Goal: Task Accomplishment & Management: Manage account settings

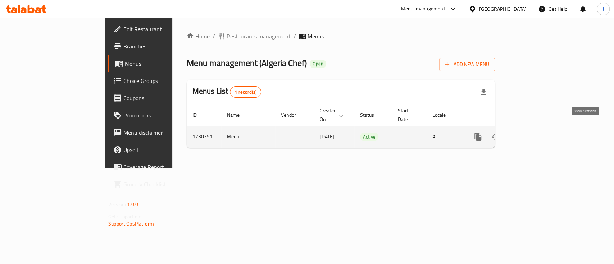
click at [534, 133] on icon "enhanced table" at bounding box center [529, 137] width 9 height 9
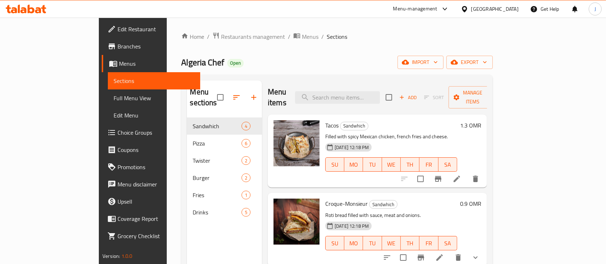
click at [452, 120] on h6 "Tacos Sandwhich" at bounding box center [391, 125] width 132 height 10
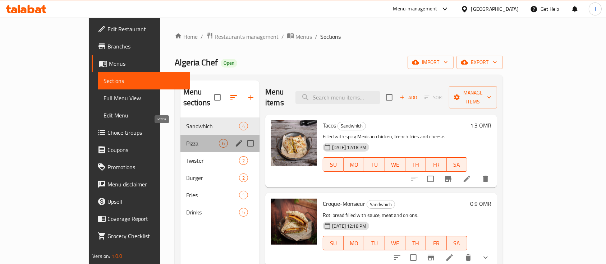
click at [190, 139] on span "Pizza" at bounding box center [202, 143] width 33 height 9
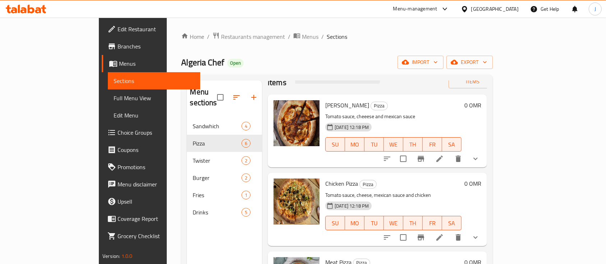
scroll to position [20, 0]
click at [462, 191] on p "Tomato sauce, cheese, mexican sauce and chicken" at bounding box center [393, 195] width 136 height 9
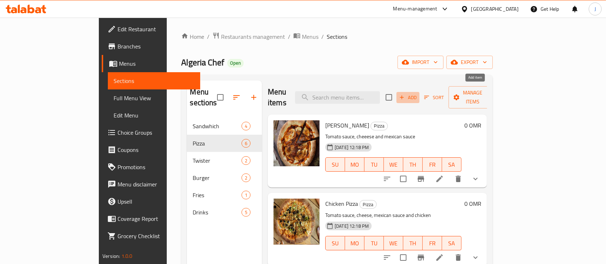
click at [418, 94] on span "Add" at bounding box center [407, 98] width 19 height 8
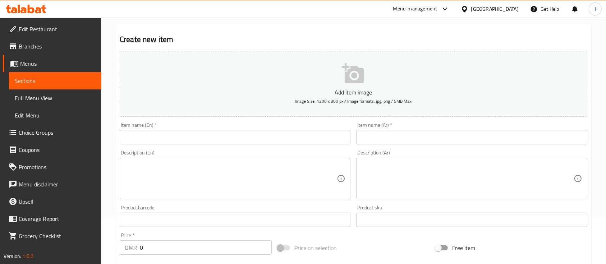
scroll to position [51, 0]
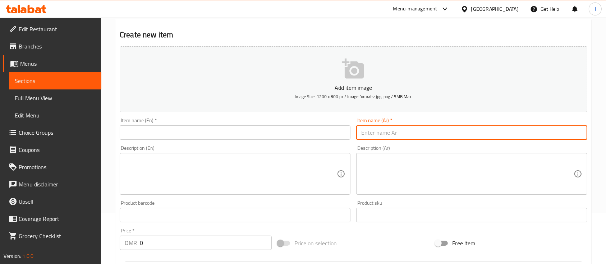
click at [399, 138] on input "text" at bounding box center [471, 133] width 231 height 14
paste input "بيتزا الرومانيه"
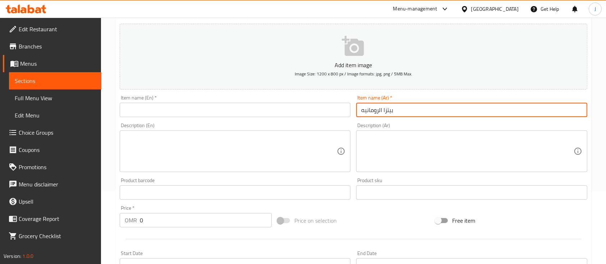
type input "بيتزا الرومانيه"
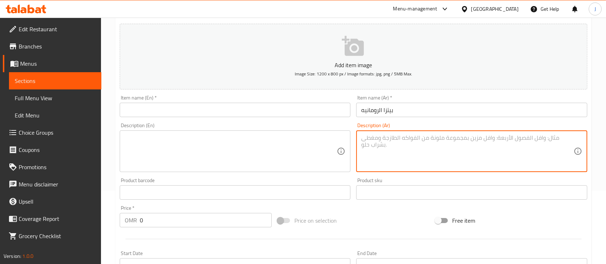
click at [452, 152] on textarea at bounding box center [467, 152] width 212 height 34
paste textarea "مزيج من الاجبان الايطاليه الفاخره ودجاج"
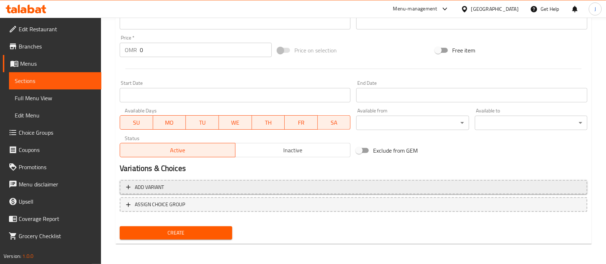
type textarea "مزيج من الاجبان الايطاليه الفاخره ودجاج"
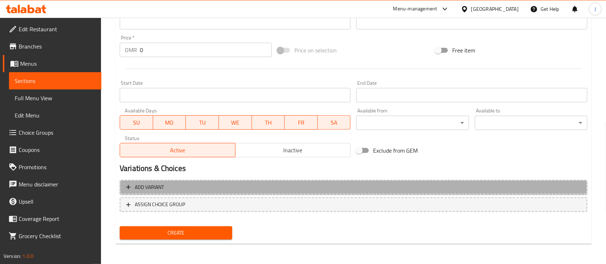
click at [220, 191] on span "Add variant" at bounding box center [353, 187] width 455 height 9
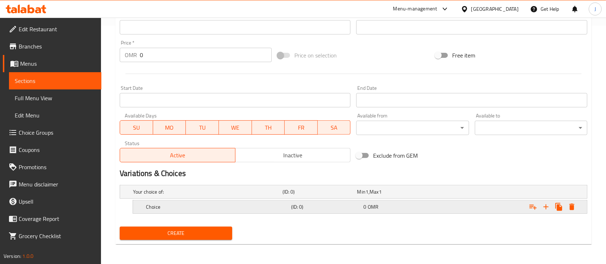
click at [233, 210] on h5 "Choice" at bounding box center [217, 207] width 142 height 7
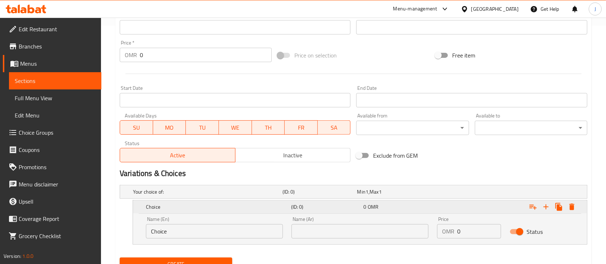
scroll to position [270, 0]
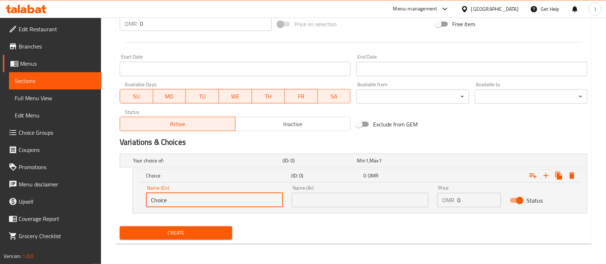
drag, startPoint x: 197, startPoint y: 203, endPoint x: 120, endPoint y: 188, distance: 78.4
click at [120, 188] on div "Choice (ID: 0) 0 OMR Name (En) Choice Name (En) Name (Ar) Name (Ar) Price OMR 0…" at bounding box center [354, 191] width 468 height 45
type input "Medium"
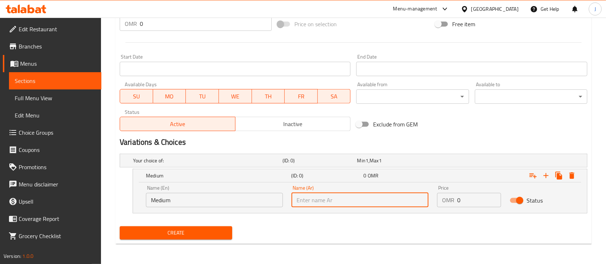
click at [320, 206] on input "text" at bounding box center [360, 200] width 137 height 14
type input "وسط"
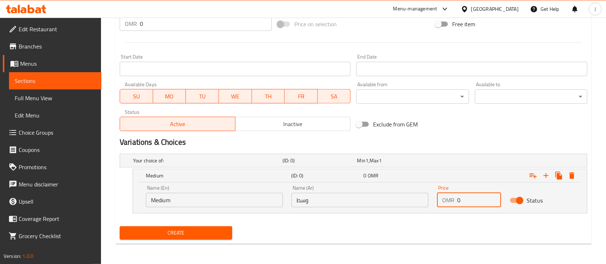
drag, startPoint x: 472, startPoint y: 203, endPoint x: 444, endPoint y: 203, distance: 27.3
click at [444, 203] on div "OMR 0 Price" at bounding box center [469, 200] width 64 height 14
type input "3.7"
click at [368, 177] on span "3.7" at bounding box center [367, 175] width 7 height 9
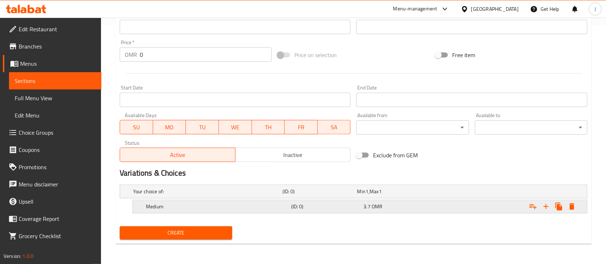
scroll to position [239, 0]
click at [546, 208] on icon "Expand" at bounding box center [546, 207] width 5 height 5
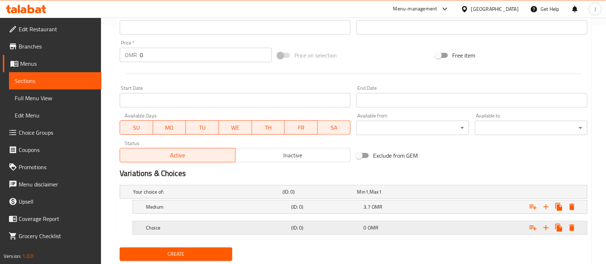
click at [331, 226] on h5 "(ID: 0)" at bounding box center [326, 227] width 70 height 7
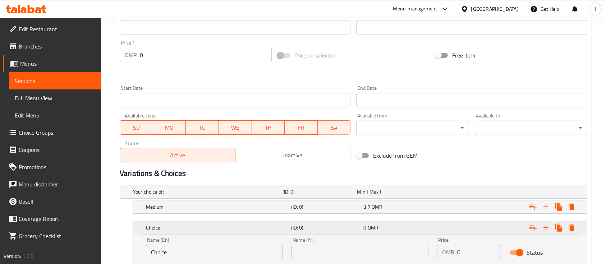
scroll to position [291, 0]
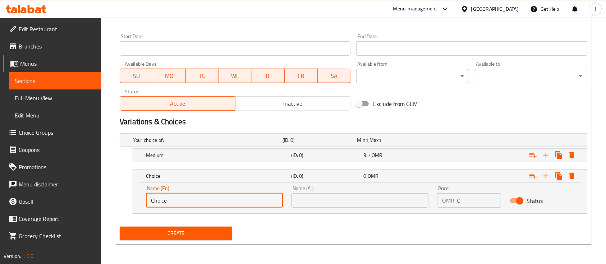
drag, startPoint x: 200, startPoint y: 206, endPoint x: 78, endPoint y: 183, distance: 123.7
type input "Large"
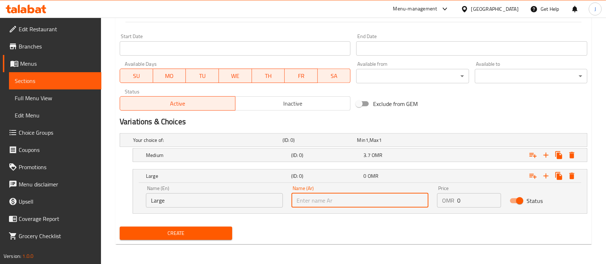
click at [318, 201] on input "text" at bounding box center [360, 200] width 137 height 14
type input "كبير"
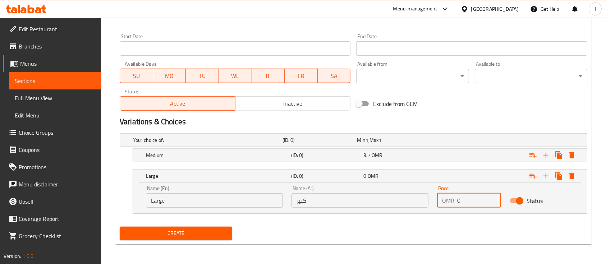
drag, startPoint x: 466, startPoint y: 203, endPoint x: 449, endPoint y: 203, distance: 17.3
click at [449, 203] on div "OMR 0 Price" at bounding box center [469, 200] width 64 height 14
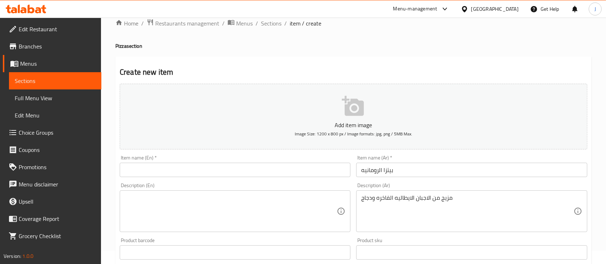
scroll to position [0, 0]
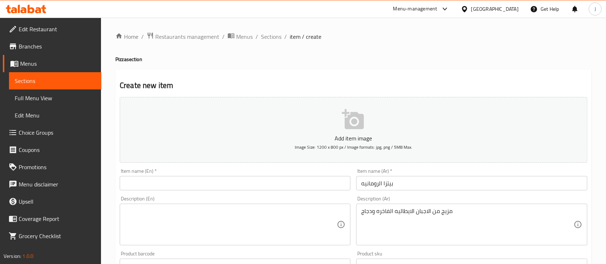
type input "5.8"
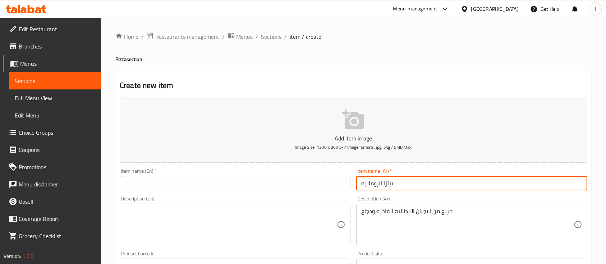
click at [420, 188] on input "بيتزا الرومانيه" at bounding box center [471, 183] width 231 height 14
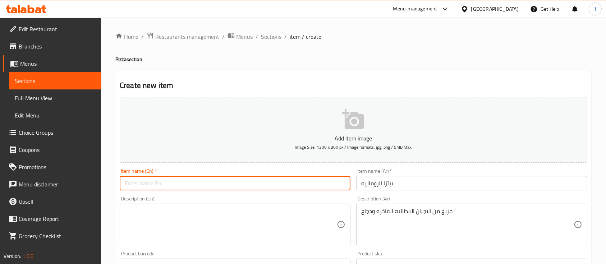
click at [156, 183] on input "text" at bounding box center [235, 183] width 231 height 14
paste input "Roman pizza"
type input "Roman pizza"
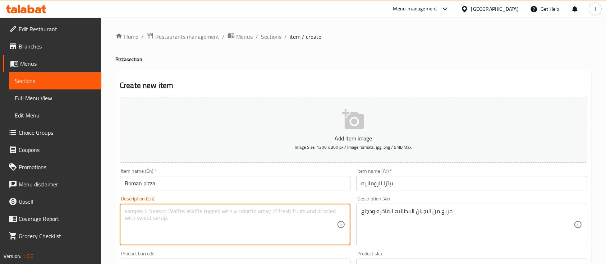
click at [173, 239] on textarea at bounding box center [231, 225] width 212 height 34
paste textarea "A mix of fine Italian cheeses and chicken"
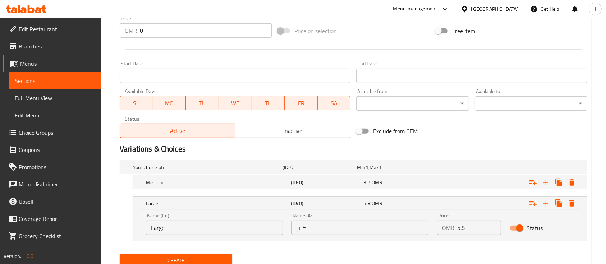
scroll to position [291, 0]
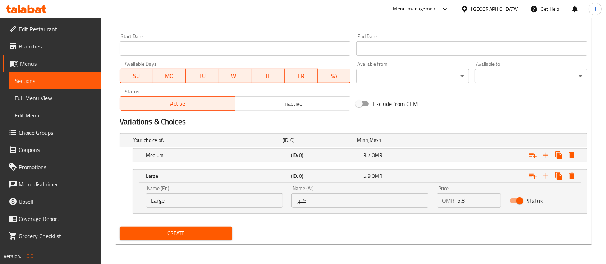
type textarea "A mix of fine Italian cheeses and chicken"
click at [195, 232] on span "Create" at bounding box center [176, 233] width 101 height 9
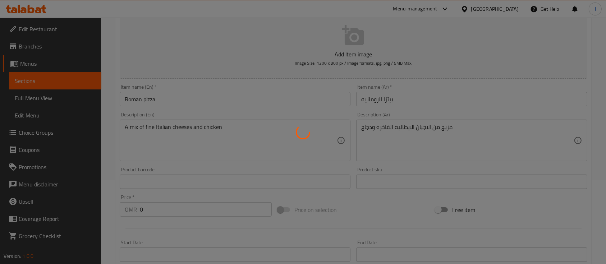
scroll to position [0, 0]
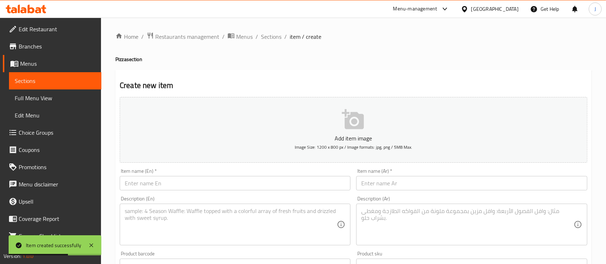
click at [482, 96] on div "Add item image Image Size: 1200 x 800 px / Image formats: jpg, png / 5MB Max." at bounding box center [354, 130] width 474 height 72
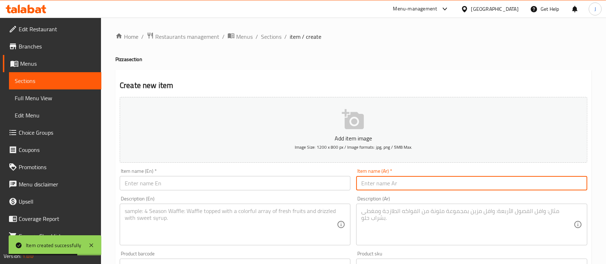
click at [366, 187] on input "text" at bounding box center [471, 183] width 231 height 14
paste input "بيتزا الفصول الاربعه"
type input "بيتزا الفصول الاربعه"
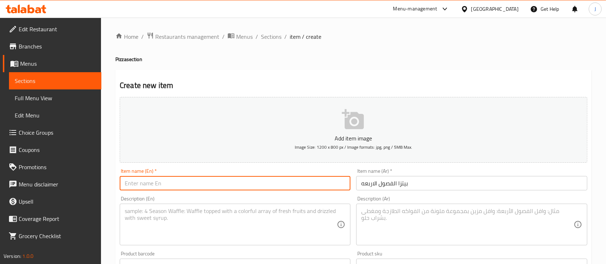
click at [182, 183] on input "text" at bounding box center [235, 183] width 231 height 14
paste input "Four Seasons Pizza"
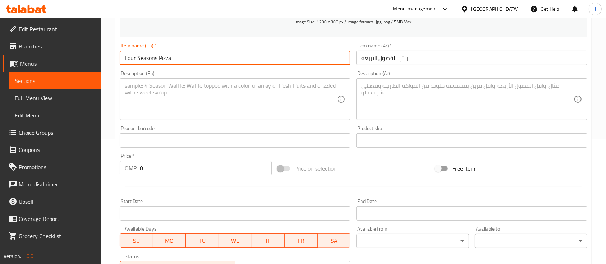
scroll to position [126, 0]
type input "Four Seasons Pizza"
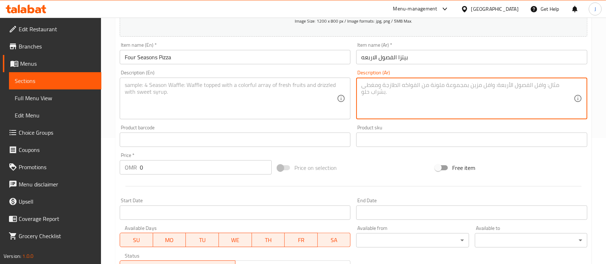
click at [440, 108] on textarea at bounding box center [467, 99] width 212 height 34
paste textarea "مكونه من ٤ اصناف روبيان ودجاج وخضار وببروني"
type textarea "مكونه من ٤ اصناف روبيان ودجاج وخضار وببروني"
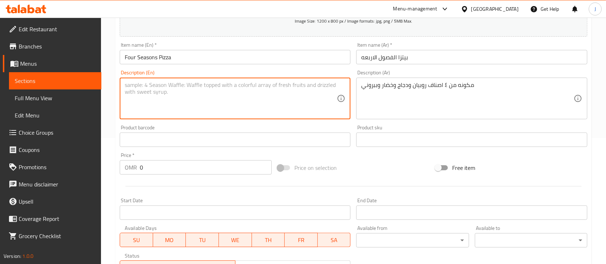
click at [226, 93] on textarea at bounding box center [231, 99] width 212 height 34
paste textarea "Consists of 4 items: shrimp, chicken, vegetables, and pepperoni."
type textarea "Consists of 4 items: shrimp, chicken, vegetables, and pepperoni."
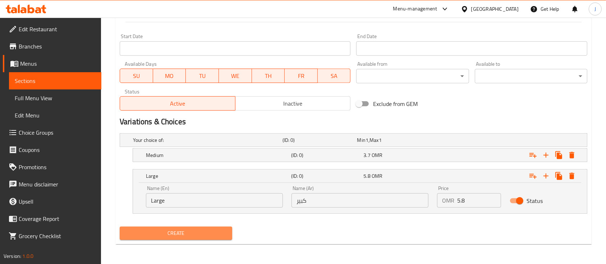
click at [196, 229] on span "Create" at bounding box center [176, 233] width 101 height 9
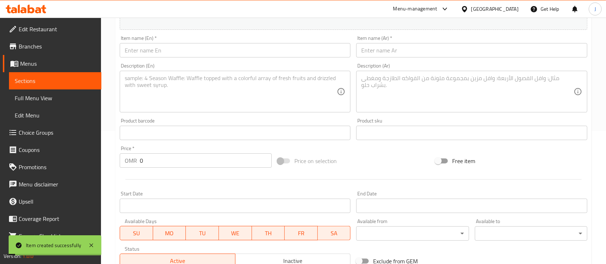
scroll to position [0, 0]
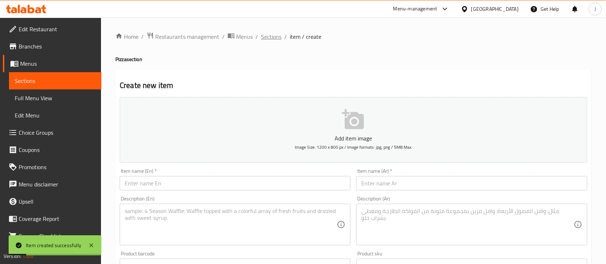
click at [281, 33] on span "Sections" at bounding box center [271, 36] width 21 height 9
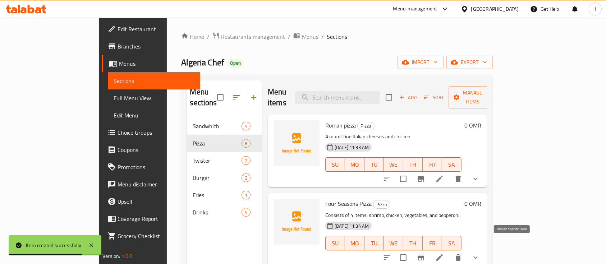
click at [424, 255] on icon "Branch-specific-item" at bounding box center [421, 258] width 6 height 6
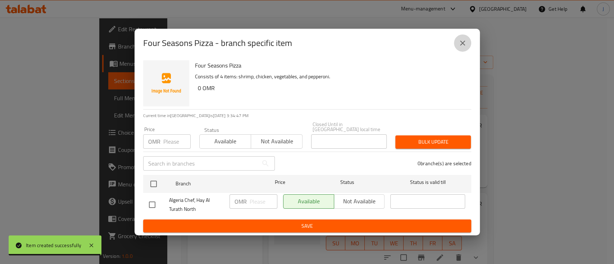
click at [461, 43] on icon "close" at bounding box center [462, 43] width 9 height 9
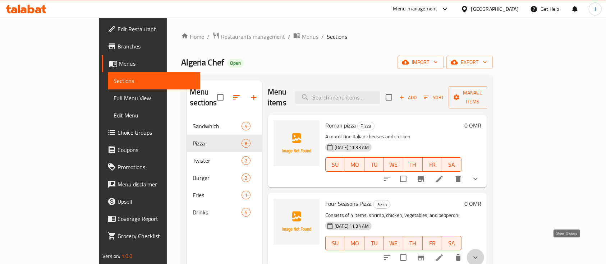
click at [480, 254] on icon "show more" at bounding box center [476, 258] width 9 height 9
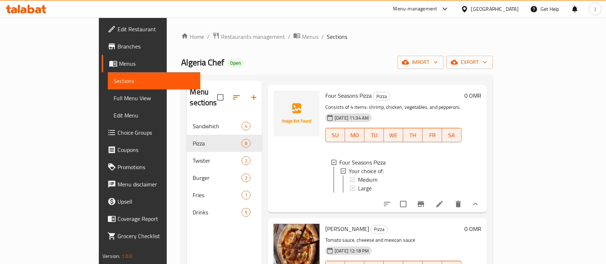
scroll to position [134, 0]
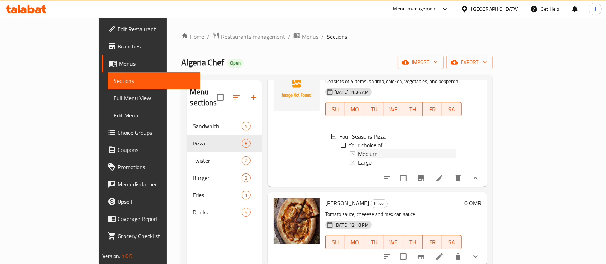
click at [358, 150] on span "Medium" at bounding box center [367, 154] width 19 height 9
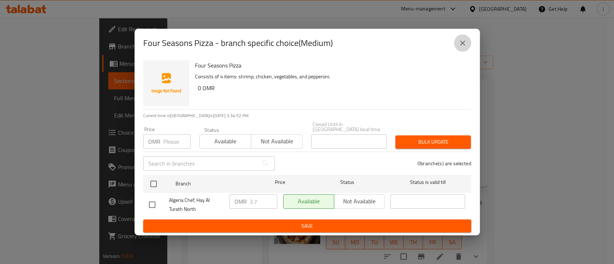
click at [459, 47] on icon "close" at bounding box center [462, 43] width 9 height 9
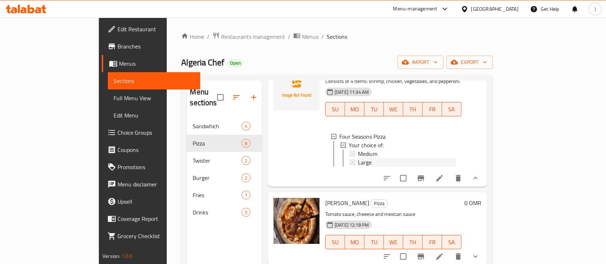
click at [358, 158] on span "Large" at bounding box center [365, 162] width 14 height 9
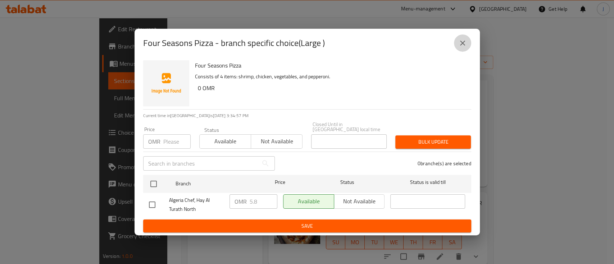
click at [466, 42] on icon "close" at bounding box center [462, 43] width 9 height 9
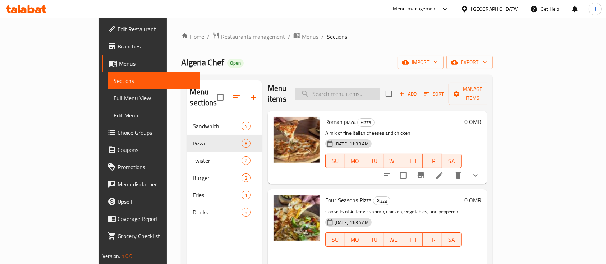
scroll to position [0, 0]
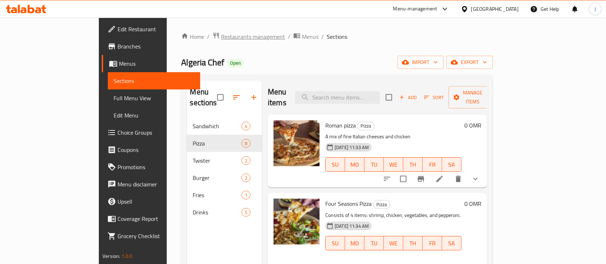
click at [221, 34] on span "Restaurants management" at bounding box center [253, 36] width 64 height 9
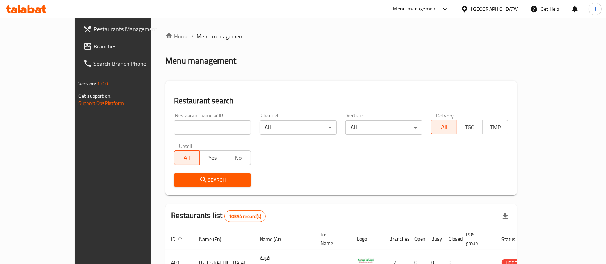
click at [475, 59] on div "Menu management" at bounding box center [341, 61] width 352 height 12
click at [78, 53] on link "Branches" at bounding box center [127, 46] width 99 height 17
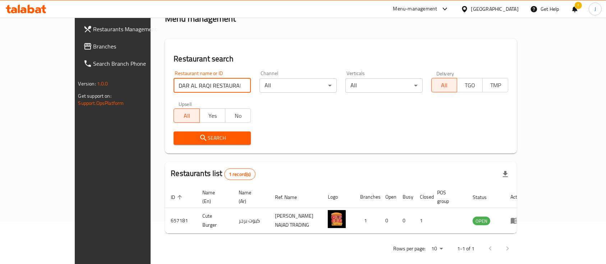
click button "Search" at bounding box center [212, 138] width 77 height 13
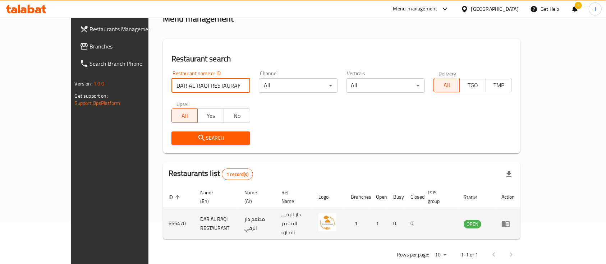
click at [254, 212] on td "مطعم دار الرقي" at bounding box center [257, 224] width 37 height 32
copy td "مطعم دار الرقي"
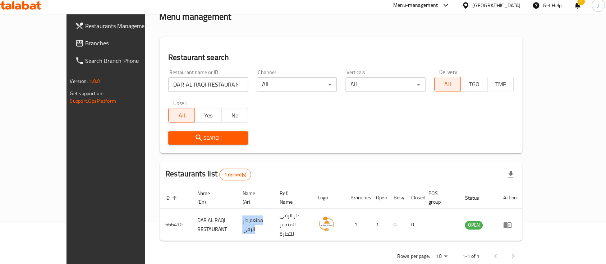
scroll to position [41, 0]
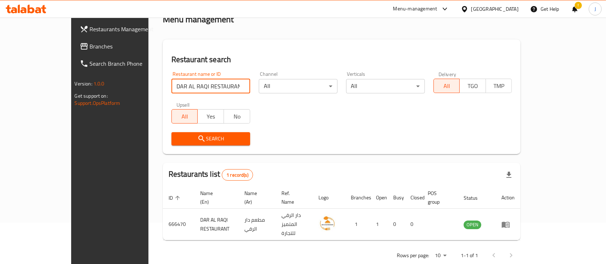
drag, startPoint x: 202, startPoint y: 84, endPoint x: 122, endPoint y: 93, distance: 80.0
click at [167, 93] on div "Restaurant name or ID DAR AL RAQI RESTAURANT Restaurant name or ID" at bounding box center [210, 82] width 87 height 31
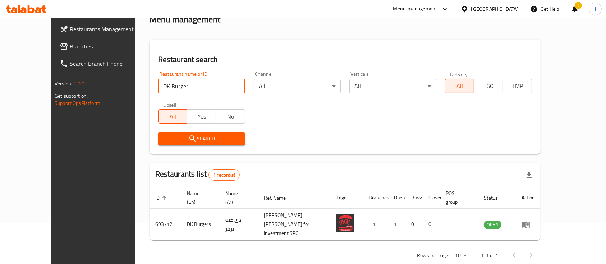
paste input "ouble Box"
click button "Search" at bounding box center [201, 138] width 87 height 13
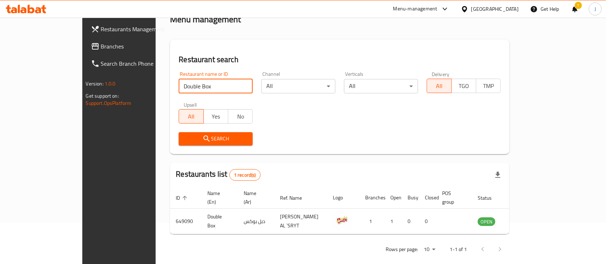
paste input "rwaza cafe"
click button "Search" at bounding box center [216, 138] width 74 height 13
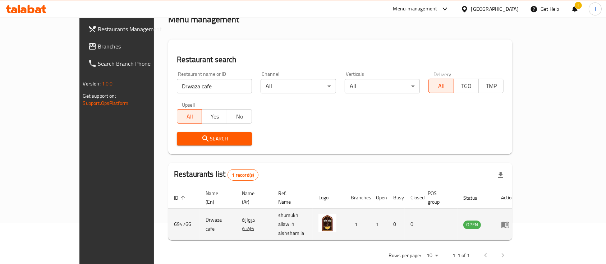
click at [236, 214] on td "دروازة كافية" at bounding box center [254, 225] width 36 height 32
copy td "دروازة كافية"
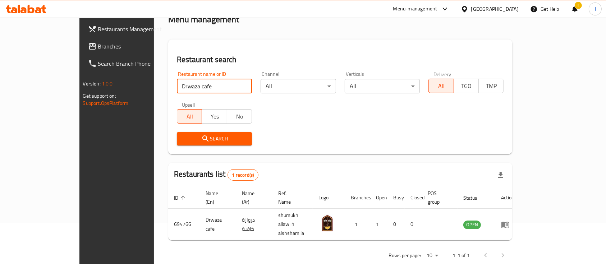
drag, startPoint x: 173, startPoint y: 85, endPoint x: 105, endPoint y: 85, distance: 67.6
click at [154, 85] on div "Home / Menu management Menu management Restaurant search Restaurant name or ID …" at bounding box center [340, 127] width 373 height 303
paste input "ukan Ice Cream"
click button "Search" at bounding box center [214, 138] width 75 height 13
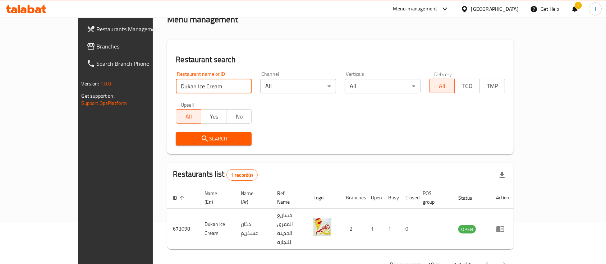
paste input "Eastern Pastry"
click button "Search" at bounding box center [214, 138] width 76 height 13
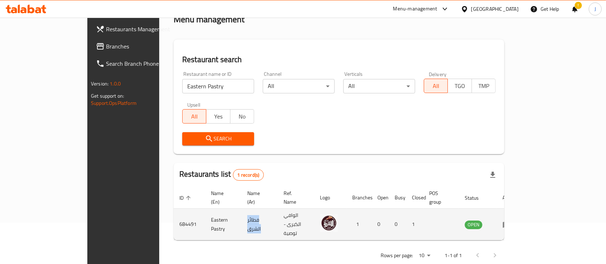
drag, startPoint x: 208, startPoint y: 214, endPoint x: 238, endPoint y: 213, distance: 29.9
click at [242, 213] on td "فطائر الشرق" at bounding box center [260, 225] width 36 height 32
copy td "فطائر الشرق"
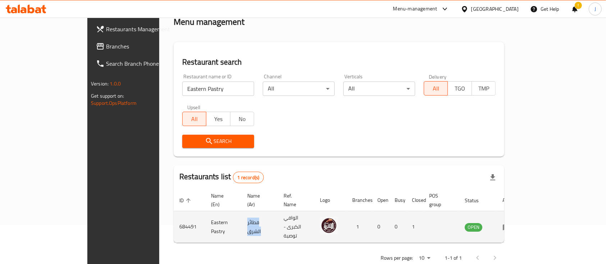
scroll to position [38, 0]
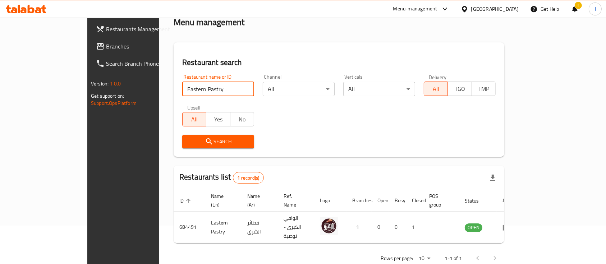
drag, startPoint x: 194, startPoint y: 86, endPoint x: 76, endPoint y: 96, distance: 118.7
click at [87, 96] on div "Restaurants Management Branches Search Branch Phone Version: 1.0.0 Get support …" at bounding box center [303, 130] width 432 height 303
paste input "rteshaf"
type input "Erteshaf"
click button "Search" at bounding box center [218, 141] width 72 height 13
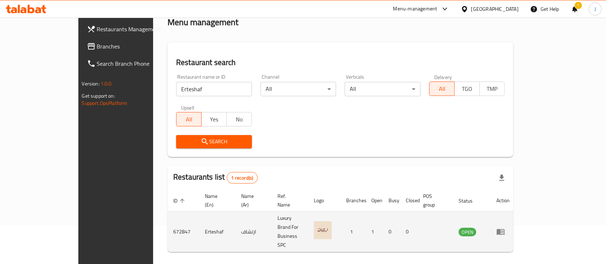
click at [236, 217] on td "ارتشاف" at bounding box center [254, 232] width 36 height 41
copy td "ارتشاف"
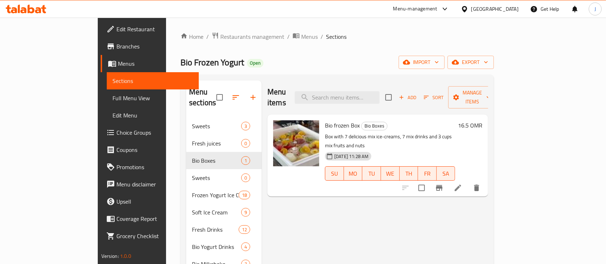
click at [438, 5] on div "Menu-management" at bounding box center [415, 9] width 44 height 9
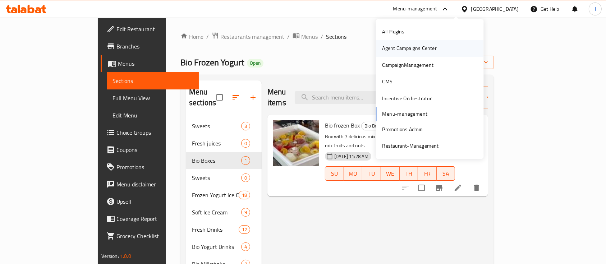
click at [403, 50] on div "Agent Campaigns Center" at bounding box center [410, 49] width 54 height 8
